Goal: Register for event/course

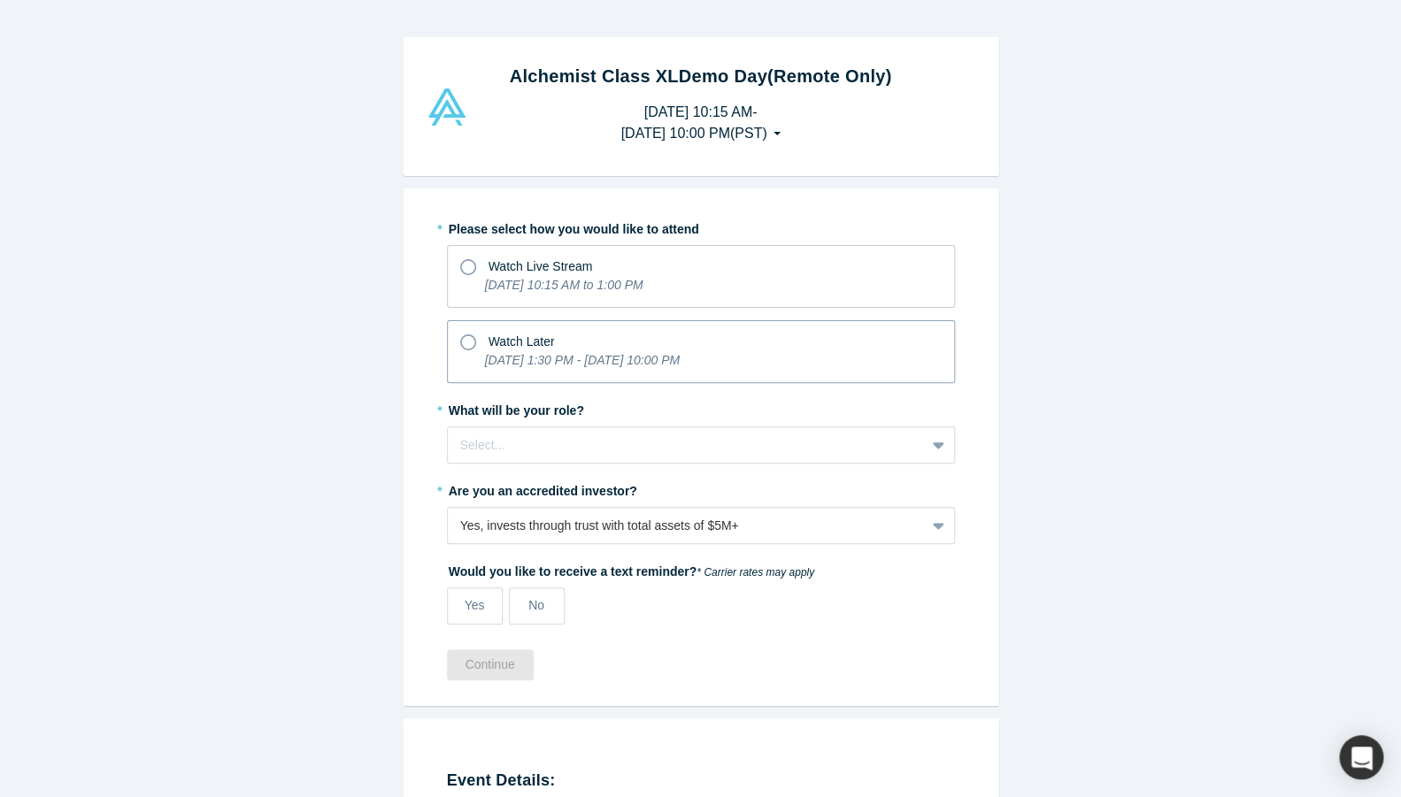
click at [464, 341] on icon at bounding box center [468, 342] width 16 height 16
click at [0, 0] on input "Watch Later [DATE] 1:30 PM - [DATE] 10:00 PM" at bounding box center [0, 0] width 0 height 0
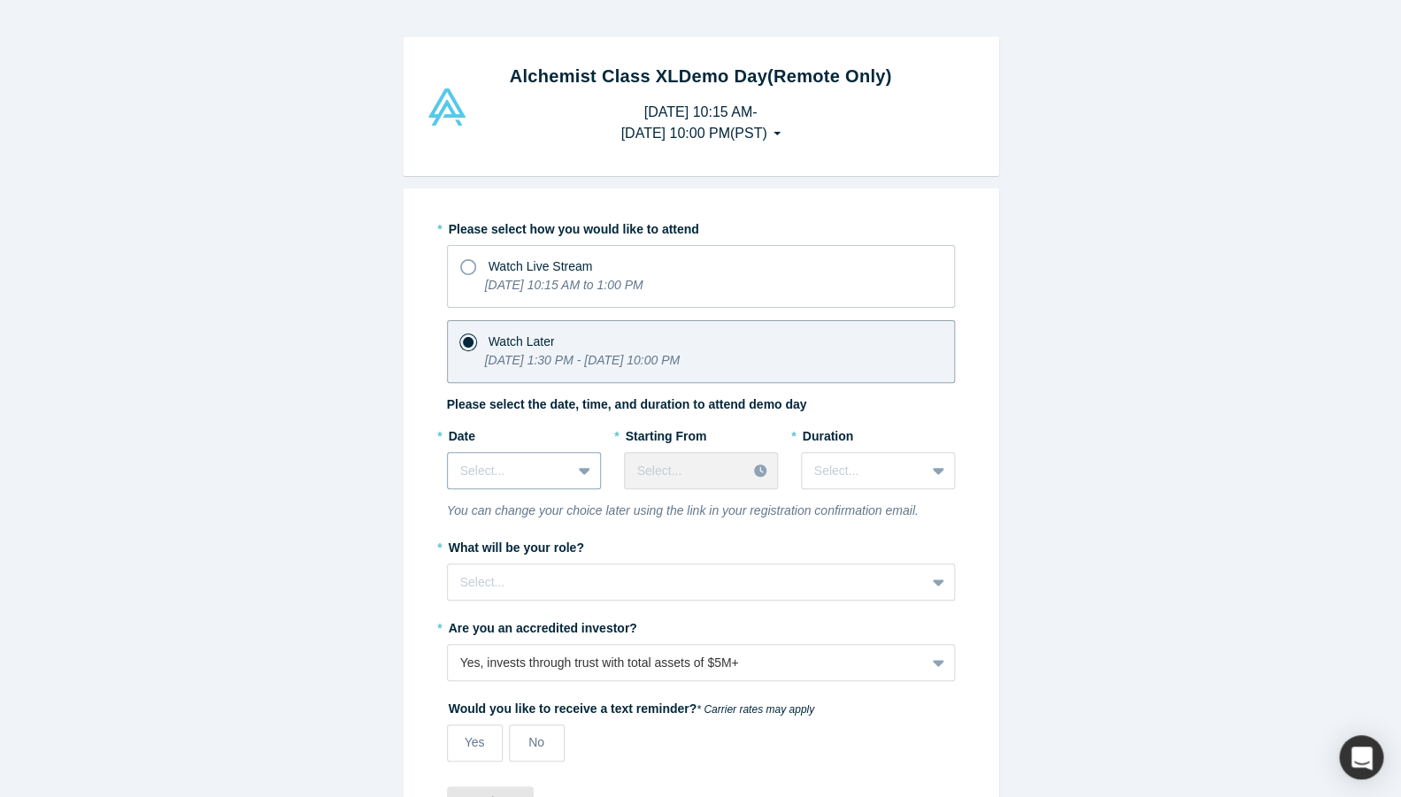
click at [585, 468] on icon at bounding box center [585, 471] width 12 height 18
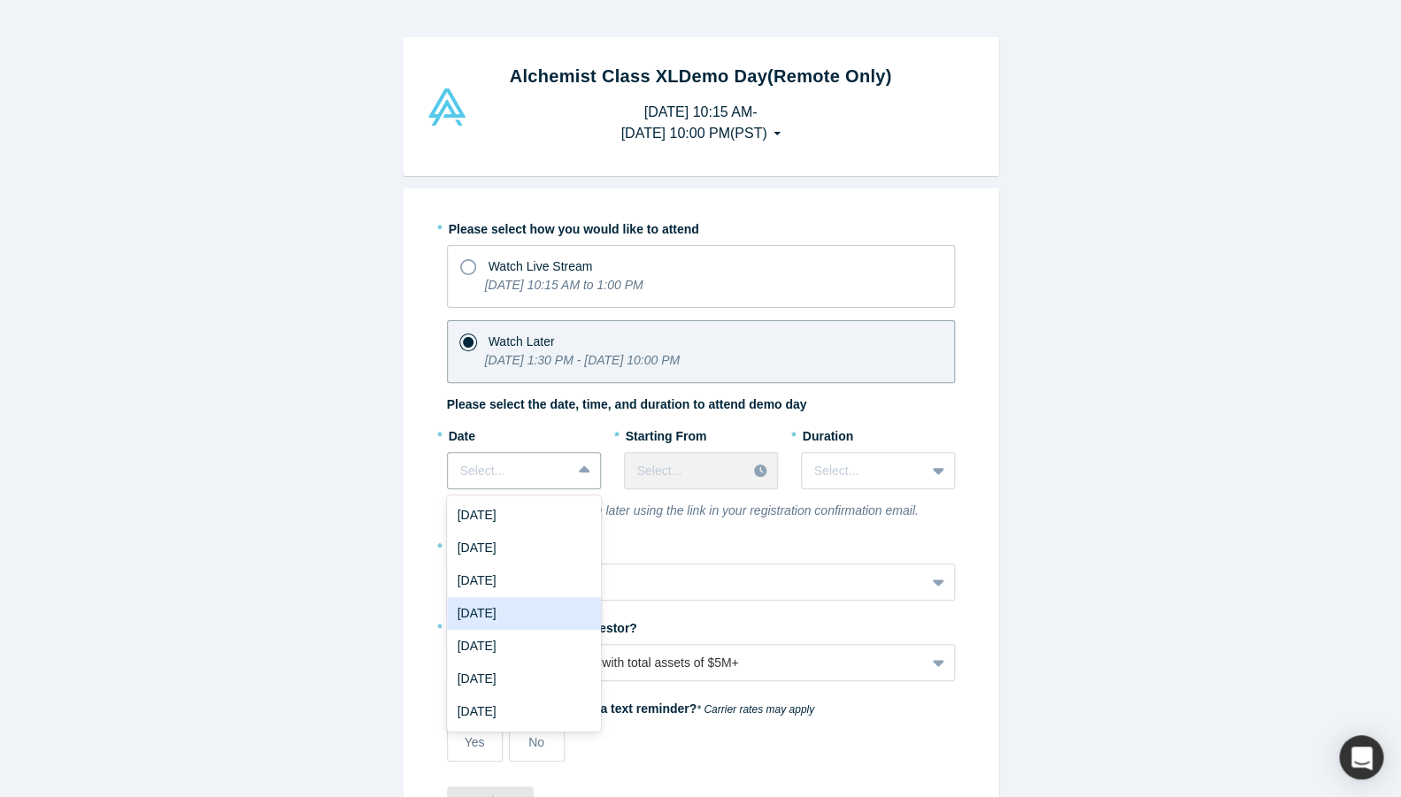
click at [509, 607] on div "[DATE]" at bounding box center [524, 613] width 154 height 33
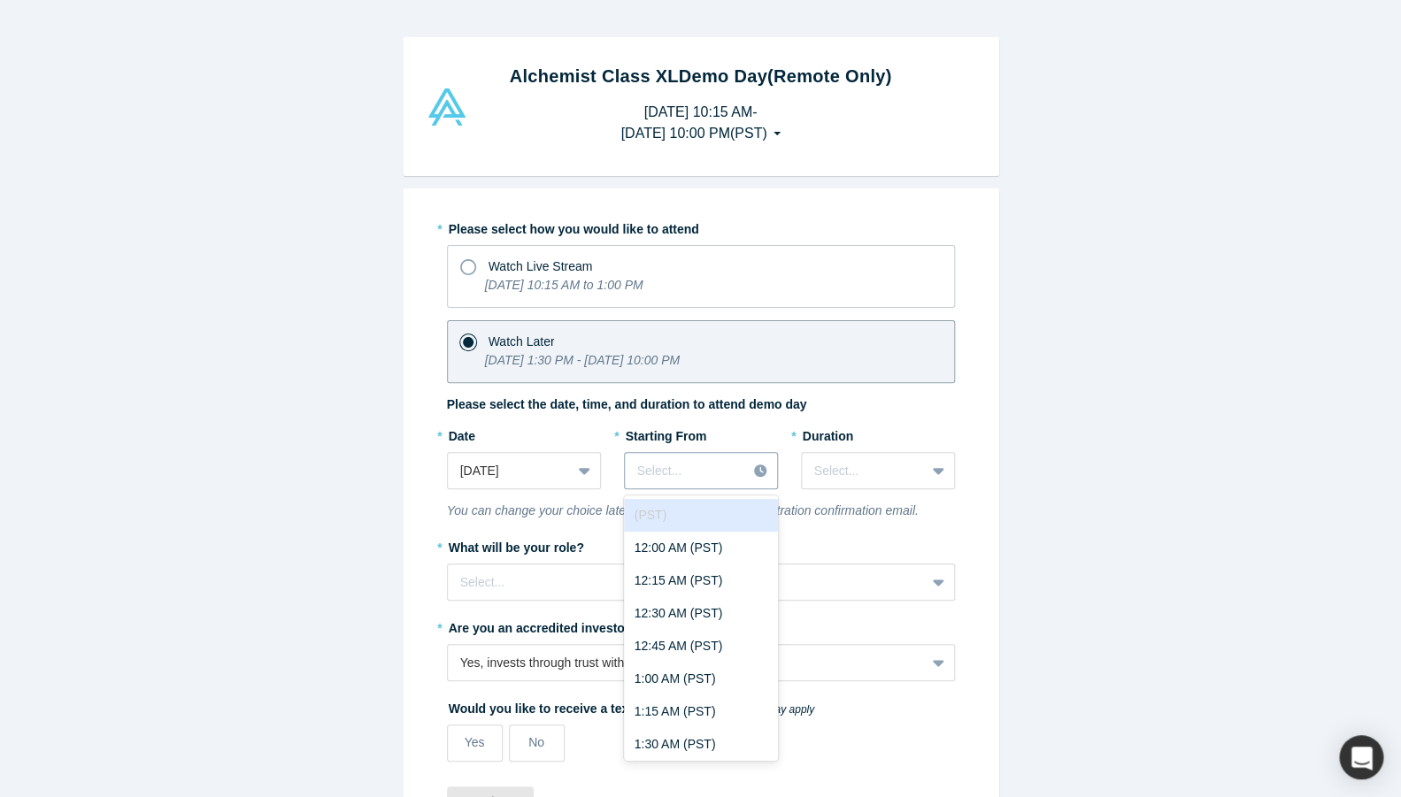
click at [649, 461] on div at bounding box center [685, 471] width 97 height 22
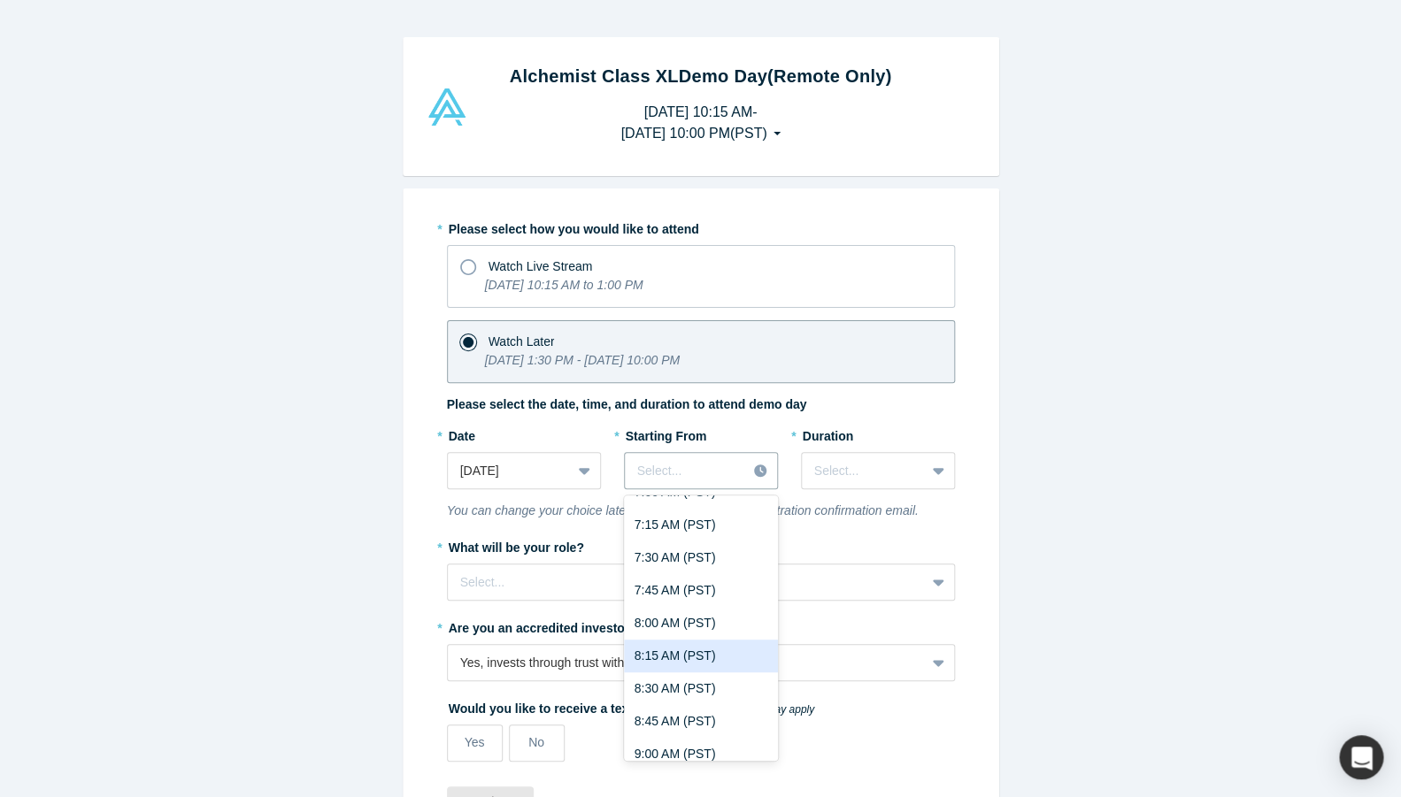
scroll to position [1092, 0]
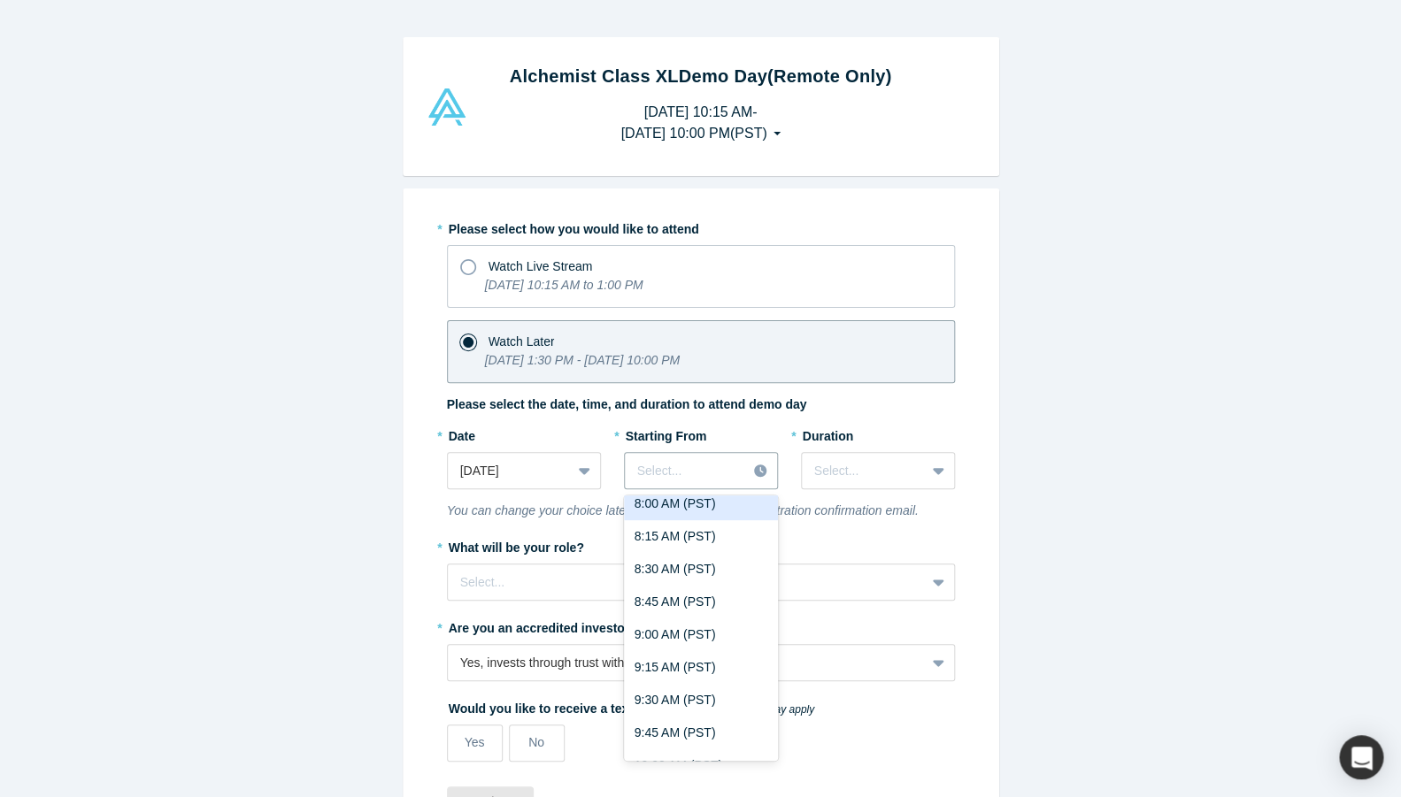
click at [671, 502] on div "8:00 AM (PST)" at bounding box center [701, 503] width 154 height 33
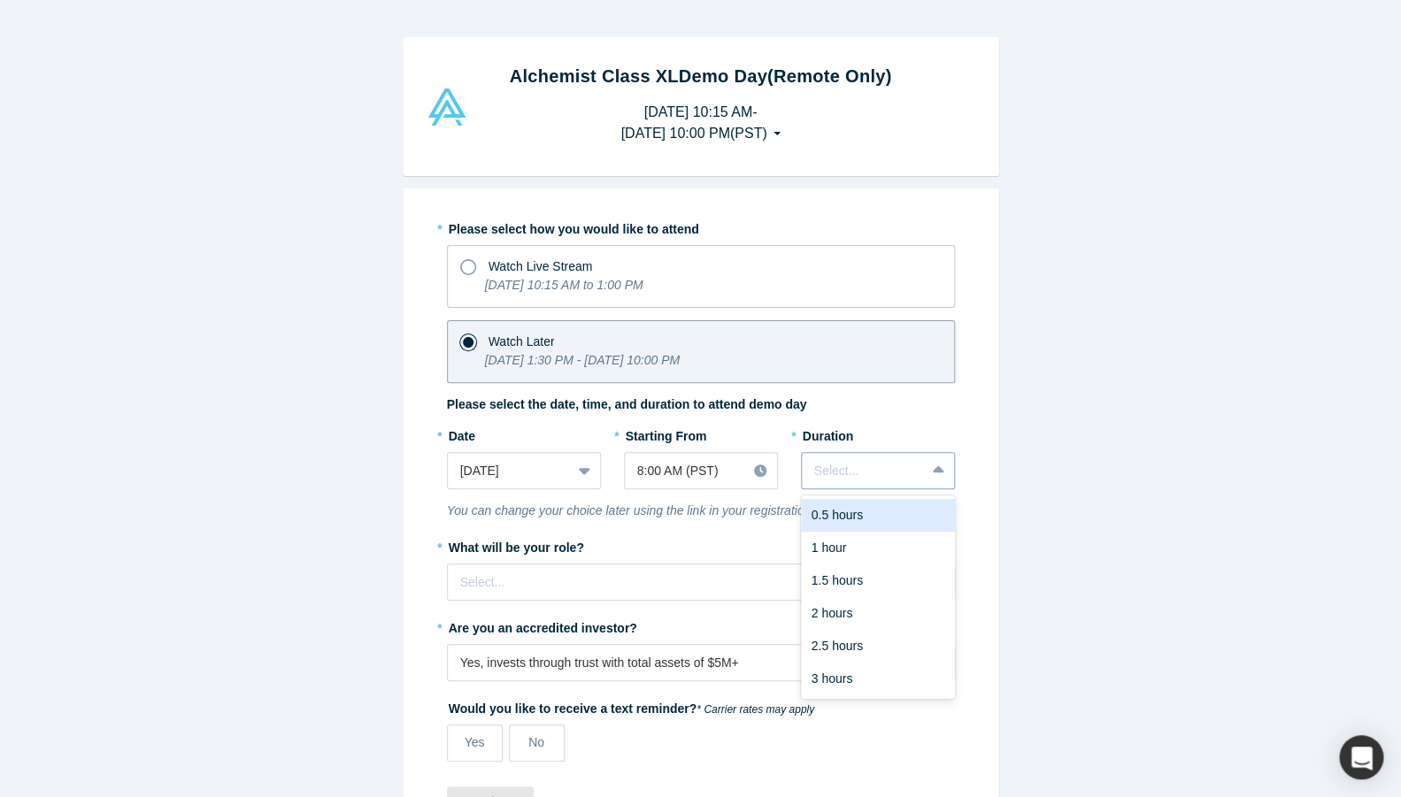
click at [870, 473] on div at bounding box center [863, 471] width 98 height 22
click at [833, 615] on div "2 hours" at bounding box center [878, 613] width 154 height 33
click at [559, 571] on div "Select..." at bounding box center [686, 582] width 477 height 29
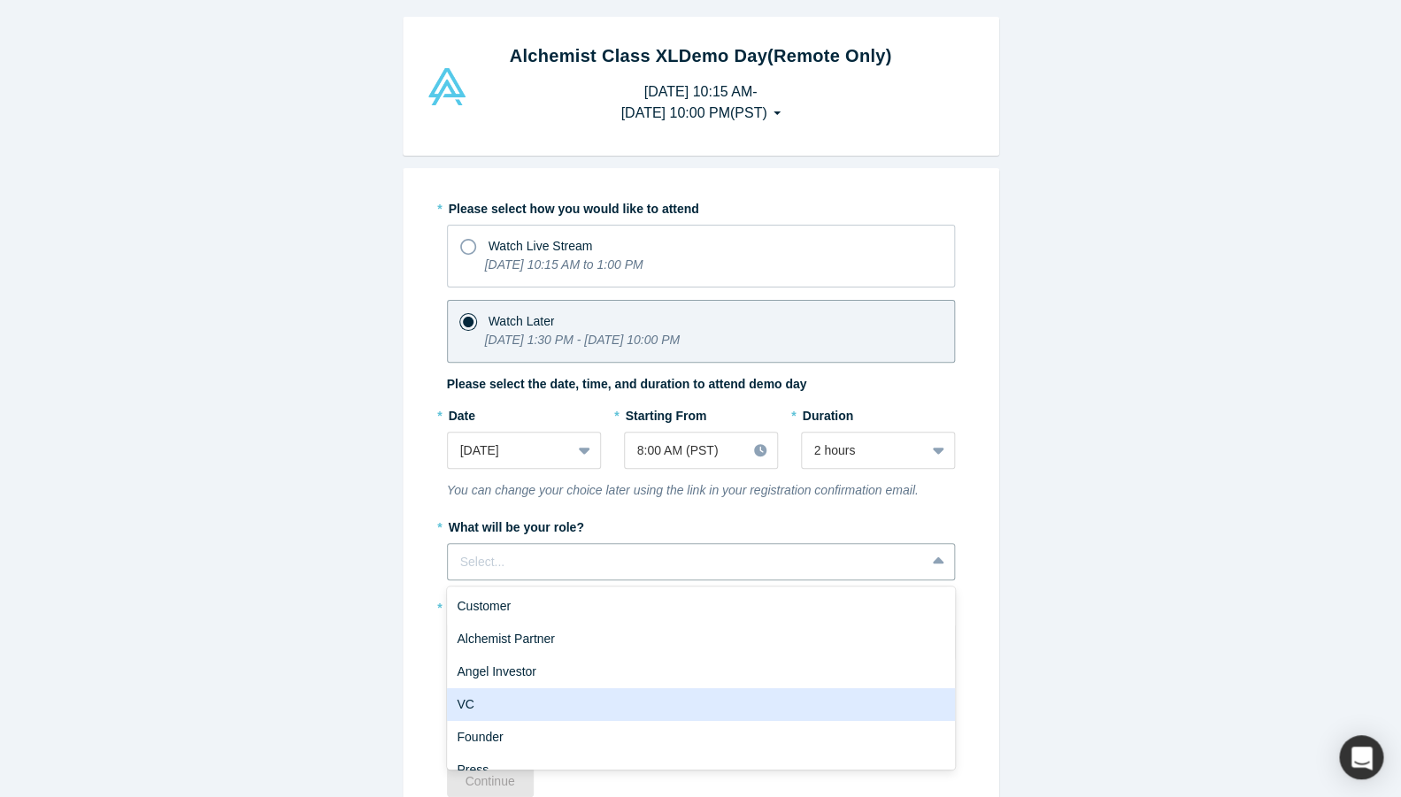
scroll to position [20, 0]
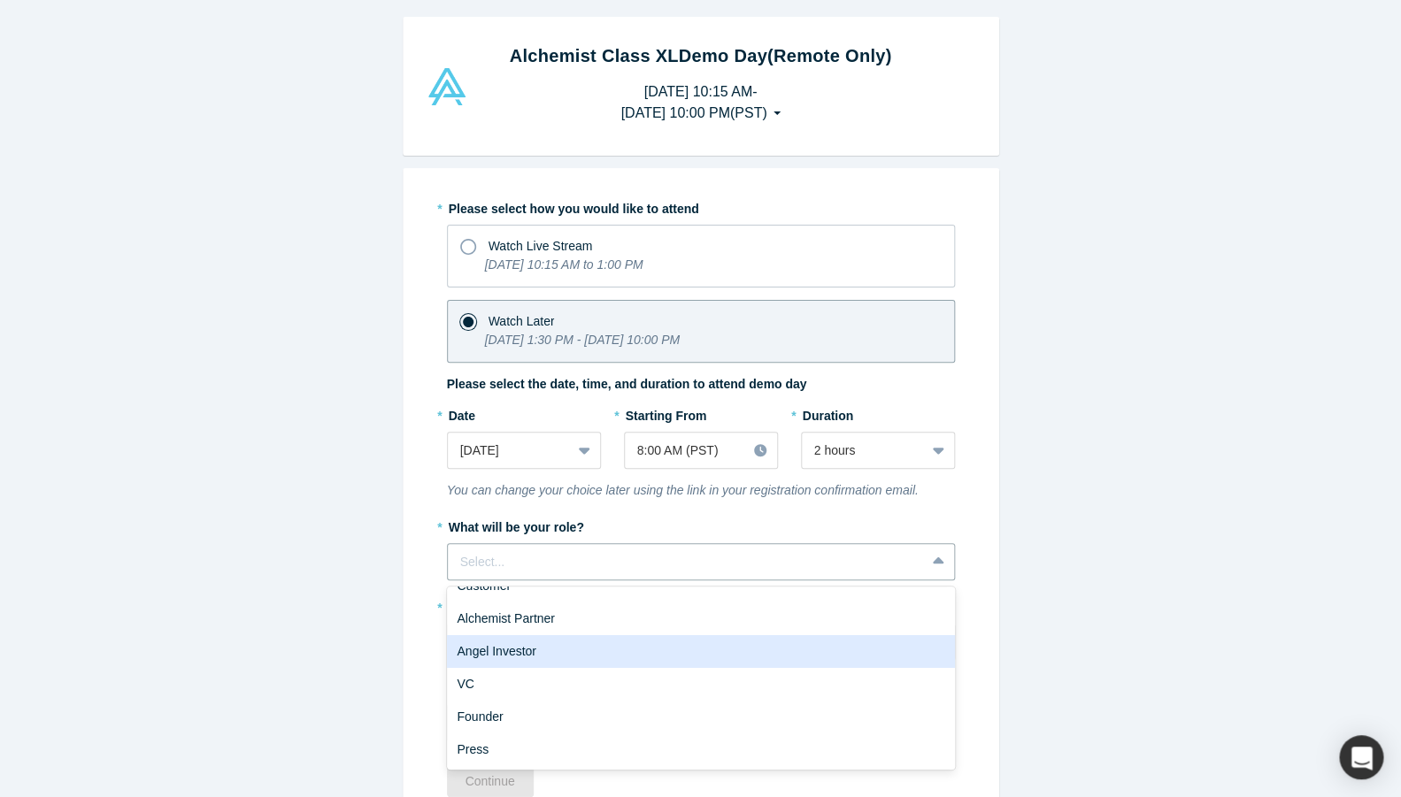
click at [503, 652] on div "Angel Investor" at bounding box center [701, 651] width 508 height 33
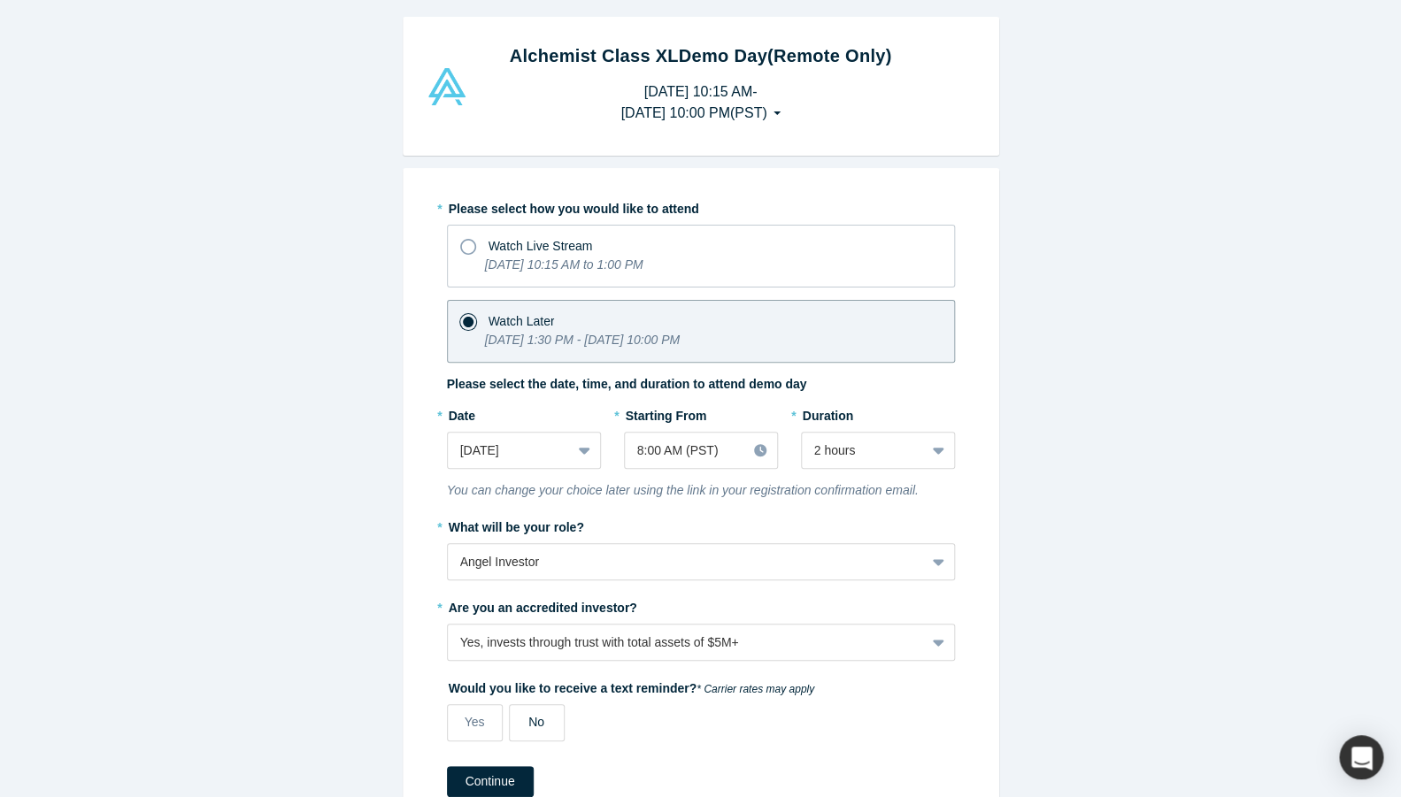
click at [536, 722] on span "No" at bounding box center [536, 722] width 16 height 14
click at [0, 0] on input "No" at bounding box center [0, 0] width 0 height 0
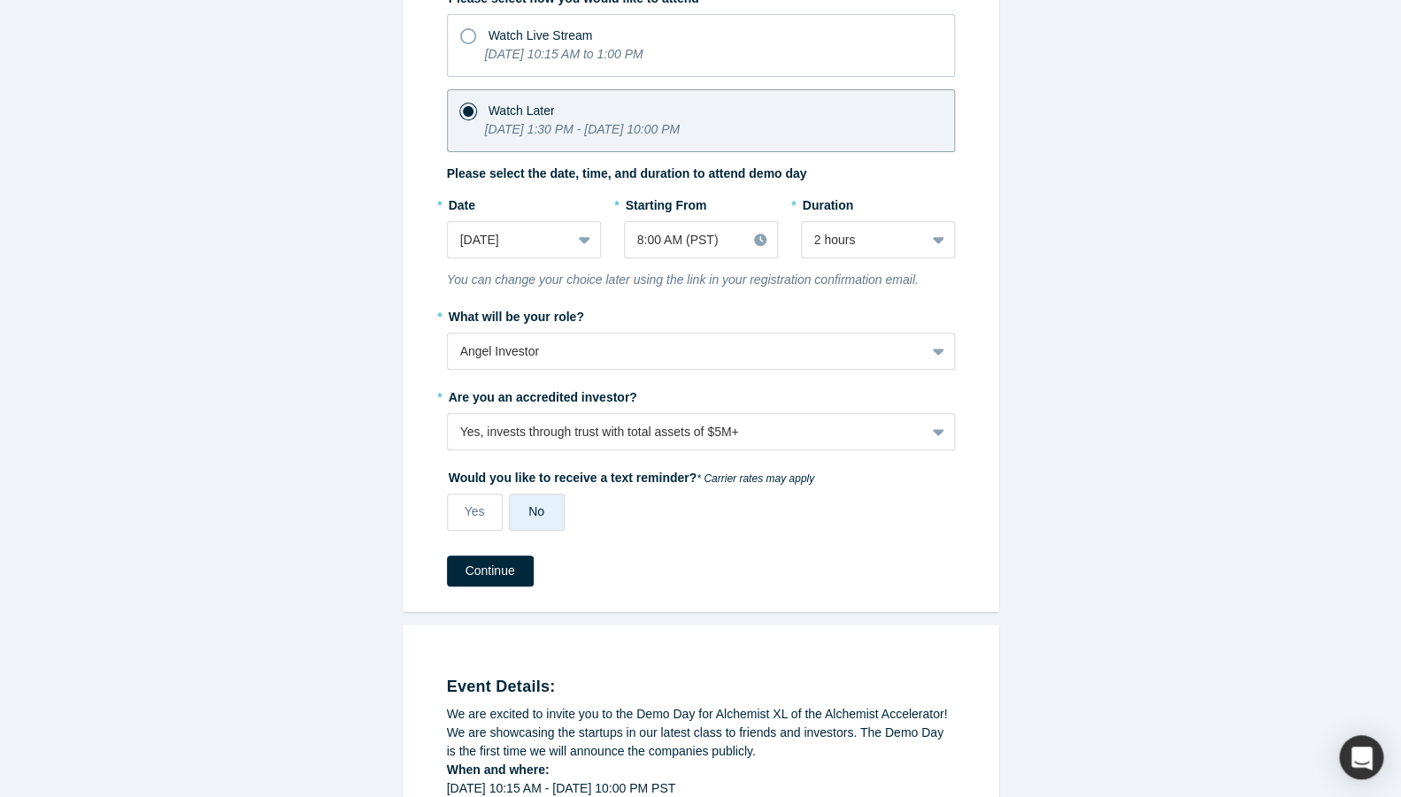
scroll to position [246, 0]
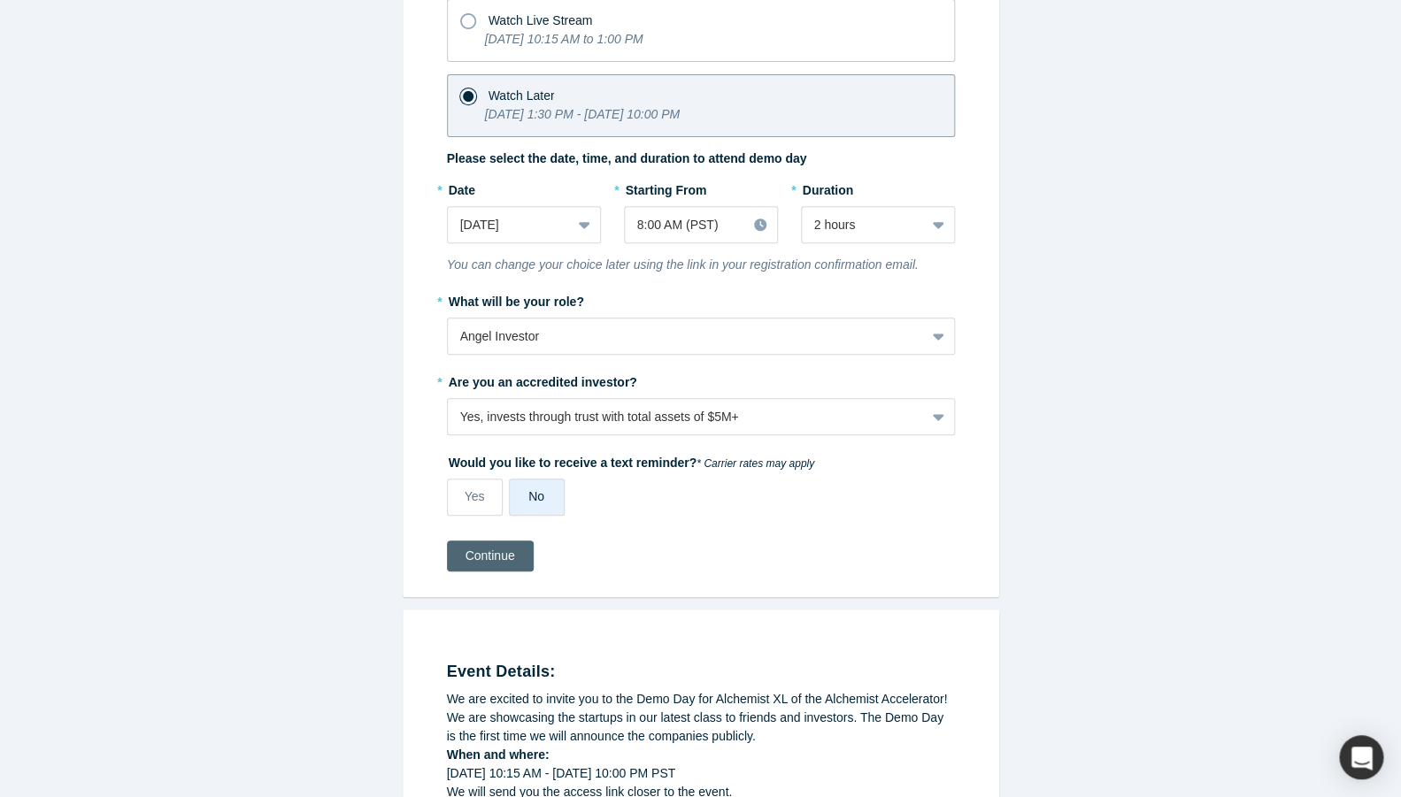
click at [476, 564] on button "Continue" at bounding box center [490, 556] width 87 height 31
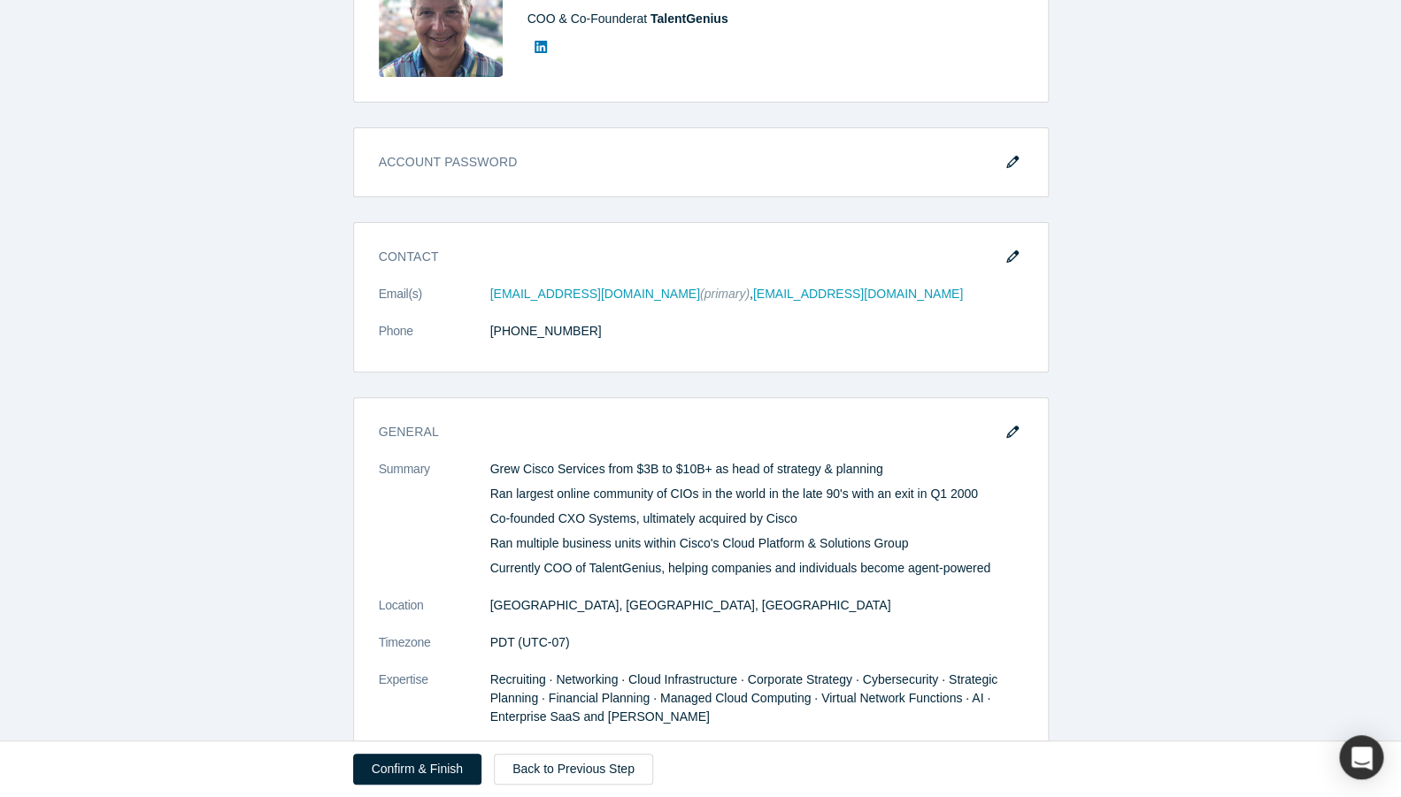
scroll to position [315, 0]
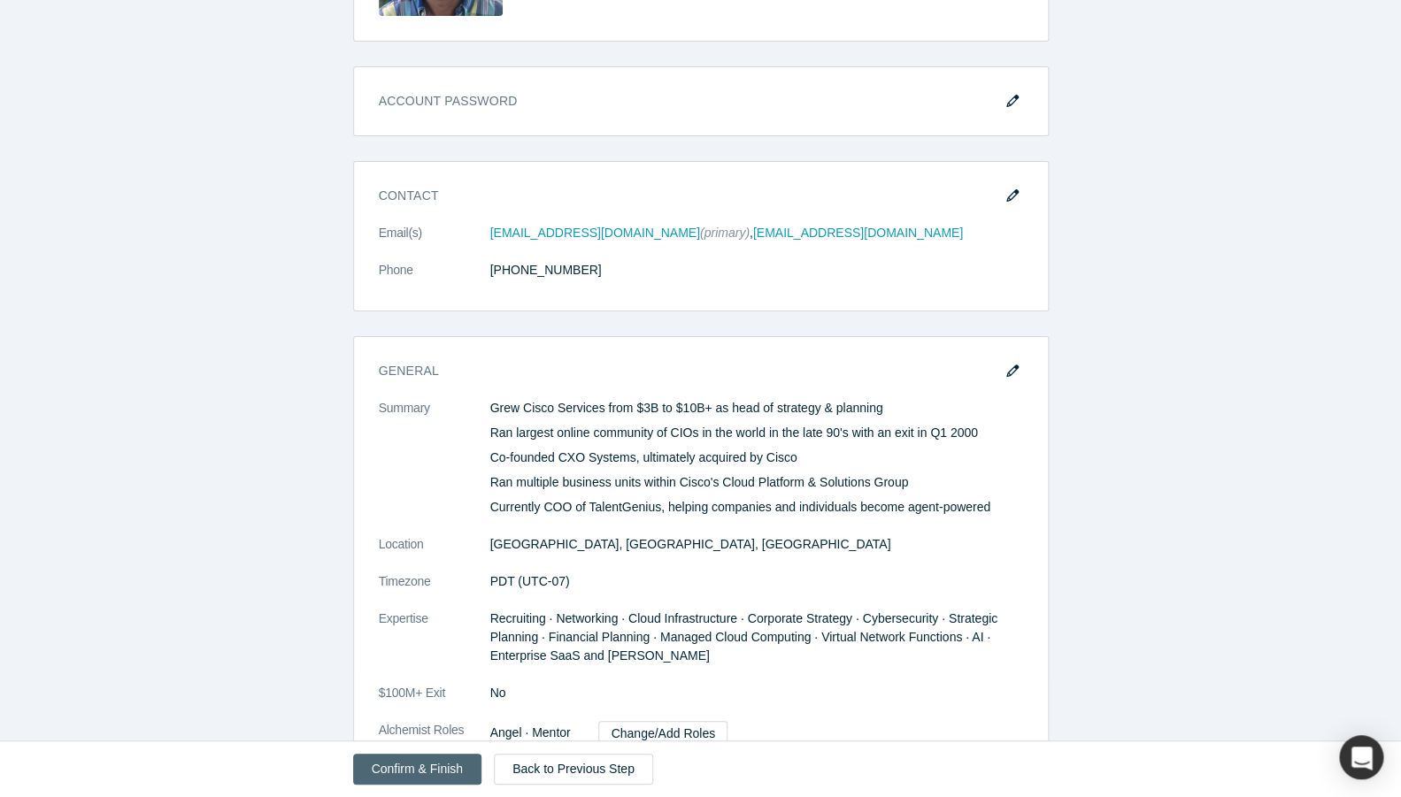
click at [399, 765] on button "Confirm & Finish" at bounding box center [417, 769] width 128 height 31
